Goal: Check status: Check status

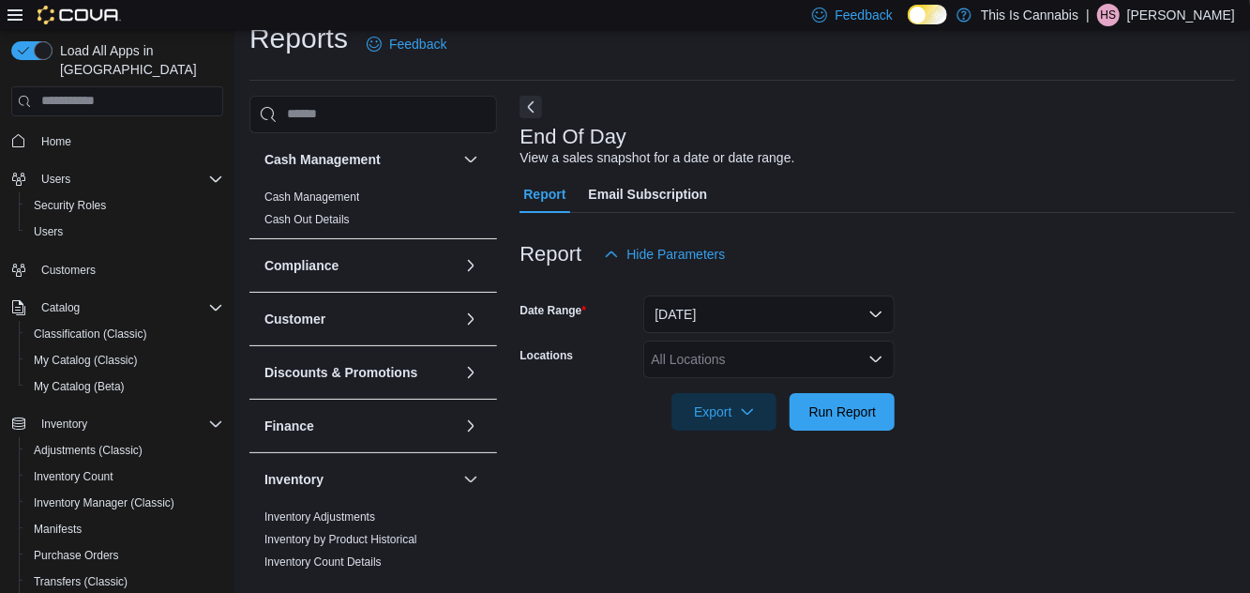
scroll to position [43, 0]
click at [799, 340] on div "All Locations" at bounding box center [768, 359] width 251 height 38
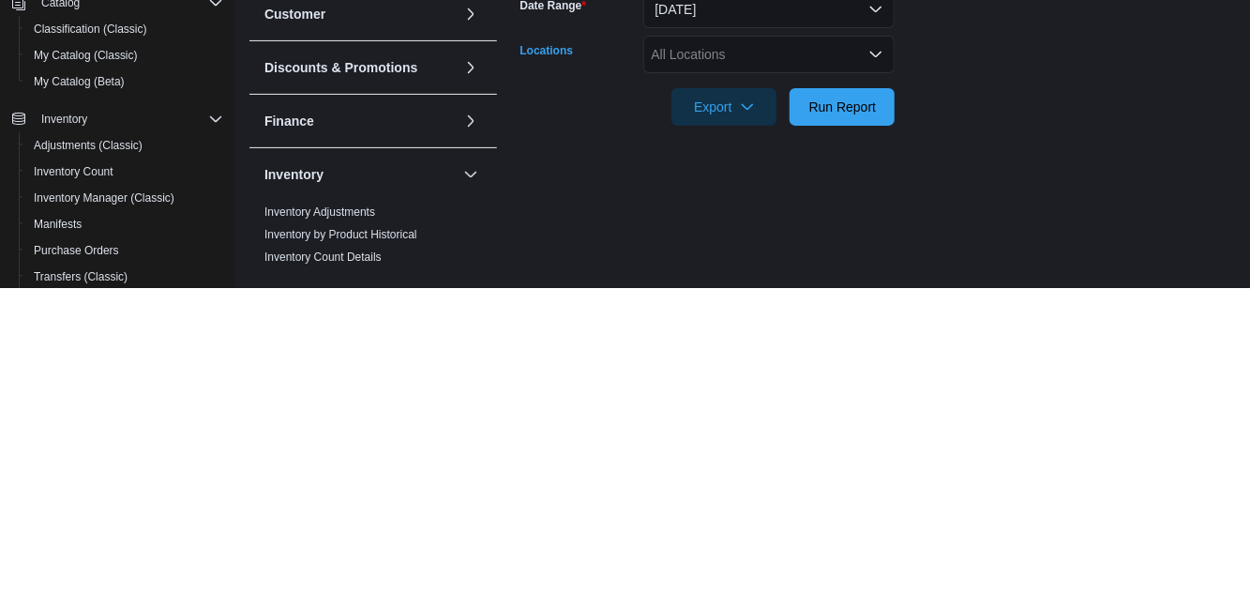
click at [871, 352] on icon "Open list of options" at bounding box center [875, 359] width 15 height 15
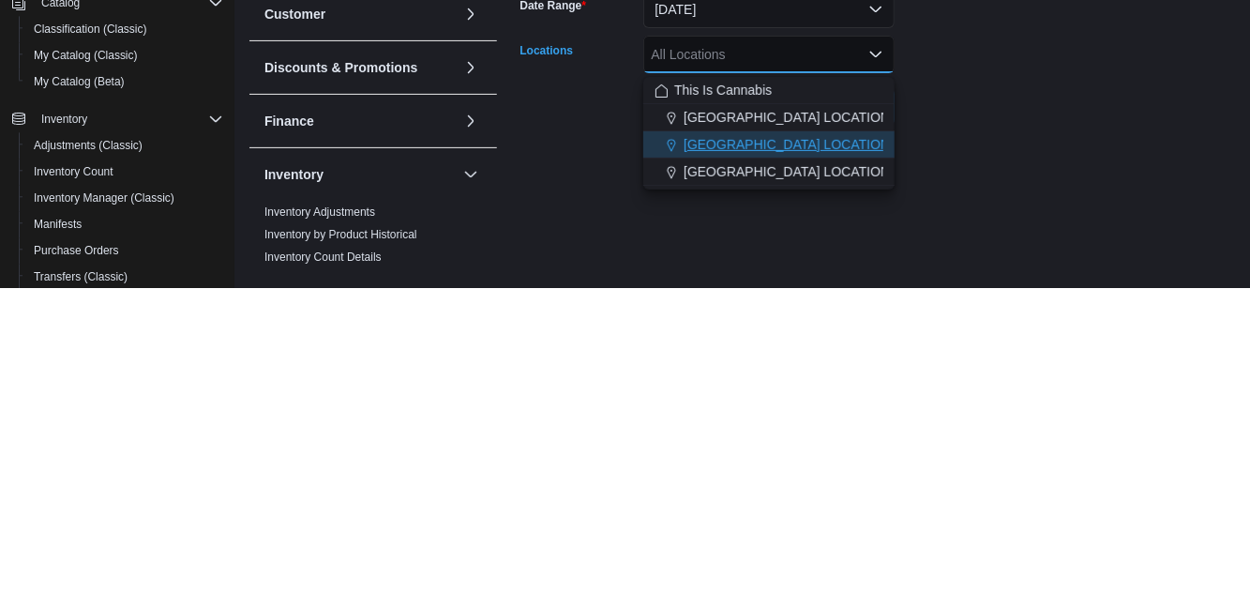
click at [806, 440] on span "[GEOGRAPHIC_DATA] LOCATION" at bounding box center [786, 449] width 206 height 19
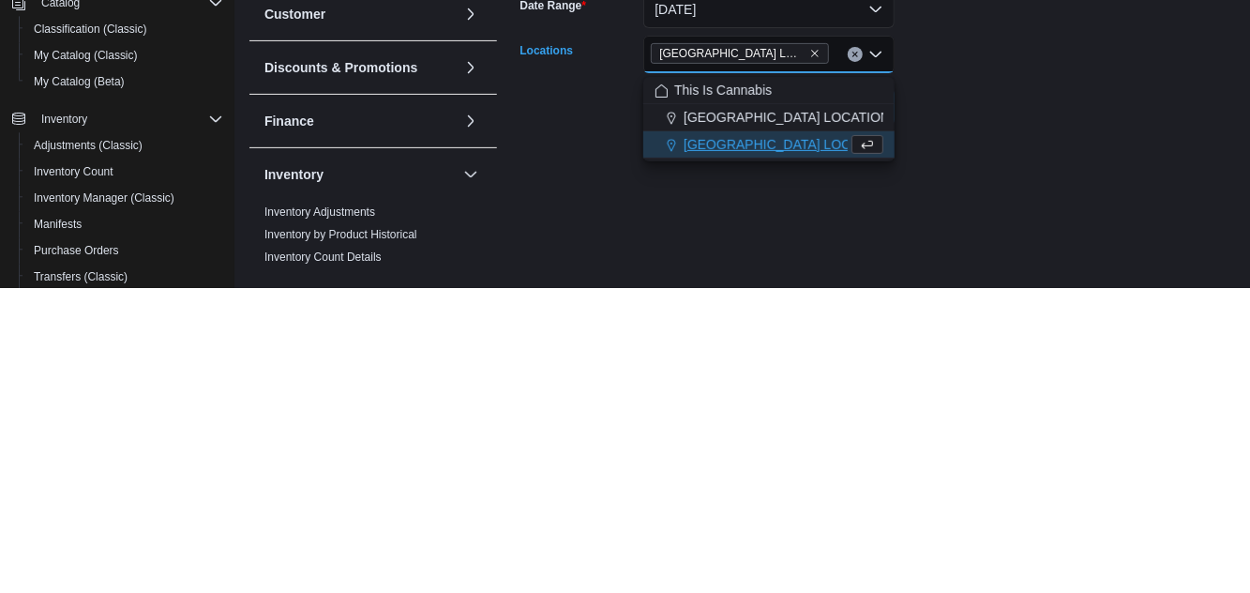
click at [993, 405] on form "Date Range [DATE] Locations [GEOGRAPHIC_DATA] LOCATION Combo box. Selected. [GE…" at bounding box center [876, 352] width 715 height 158
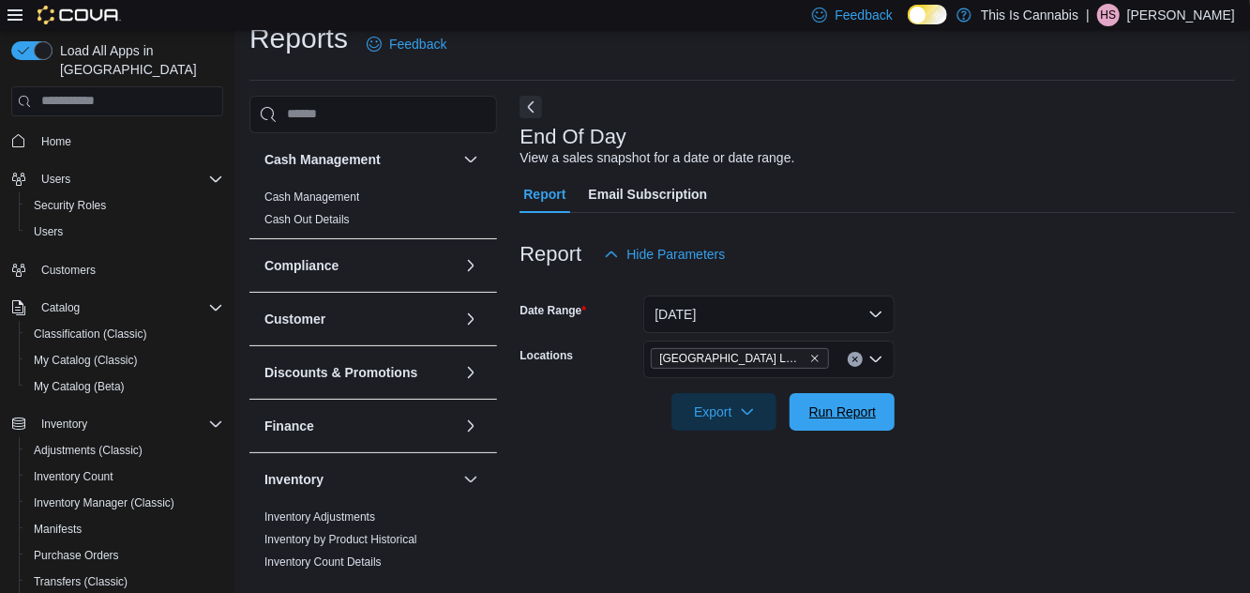
click at [853, 402] on span "Run Report" at bounding box center [843, 411] width 68 height 19
